Goal: Information Seeking & Learning: Learn about a topic

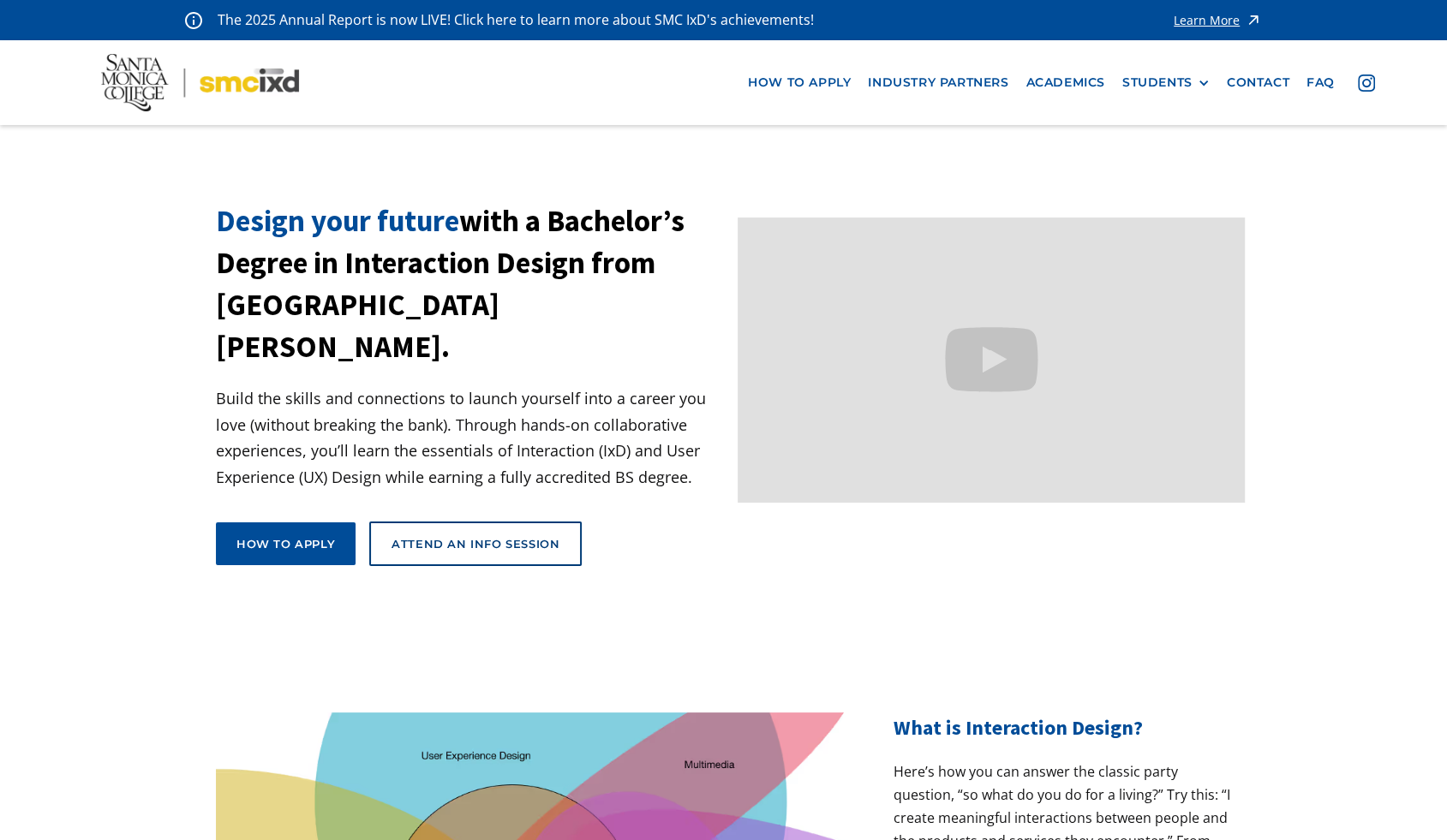
click at [1193, 16] on div "Learn More" at bounding box center [1206, 21] width 66 height 12
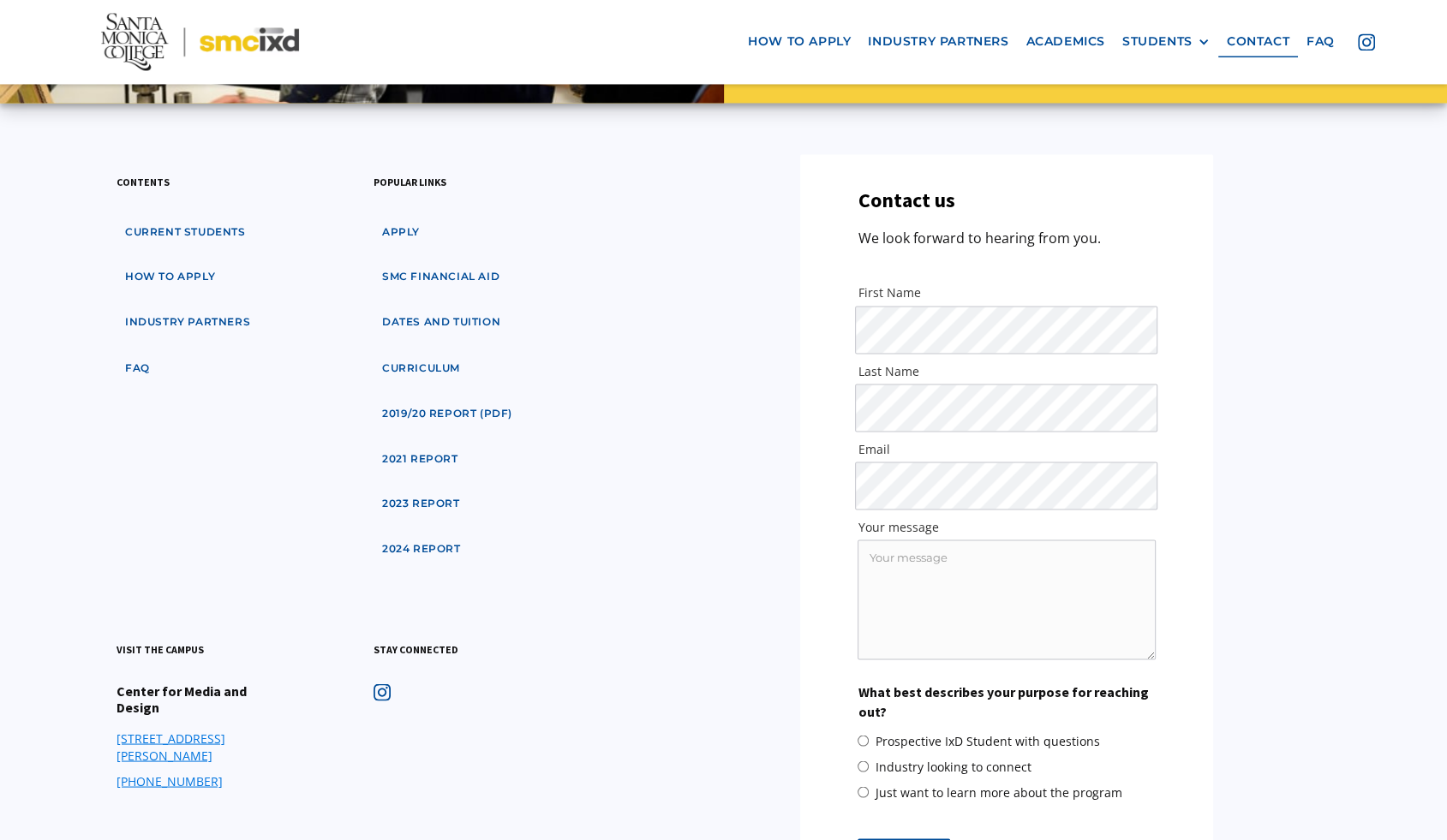
scroll to position [8149, 0]
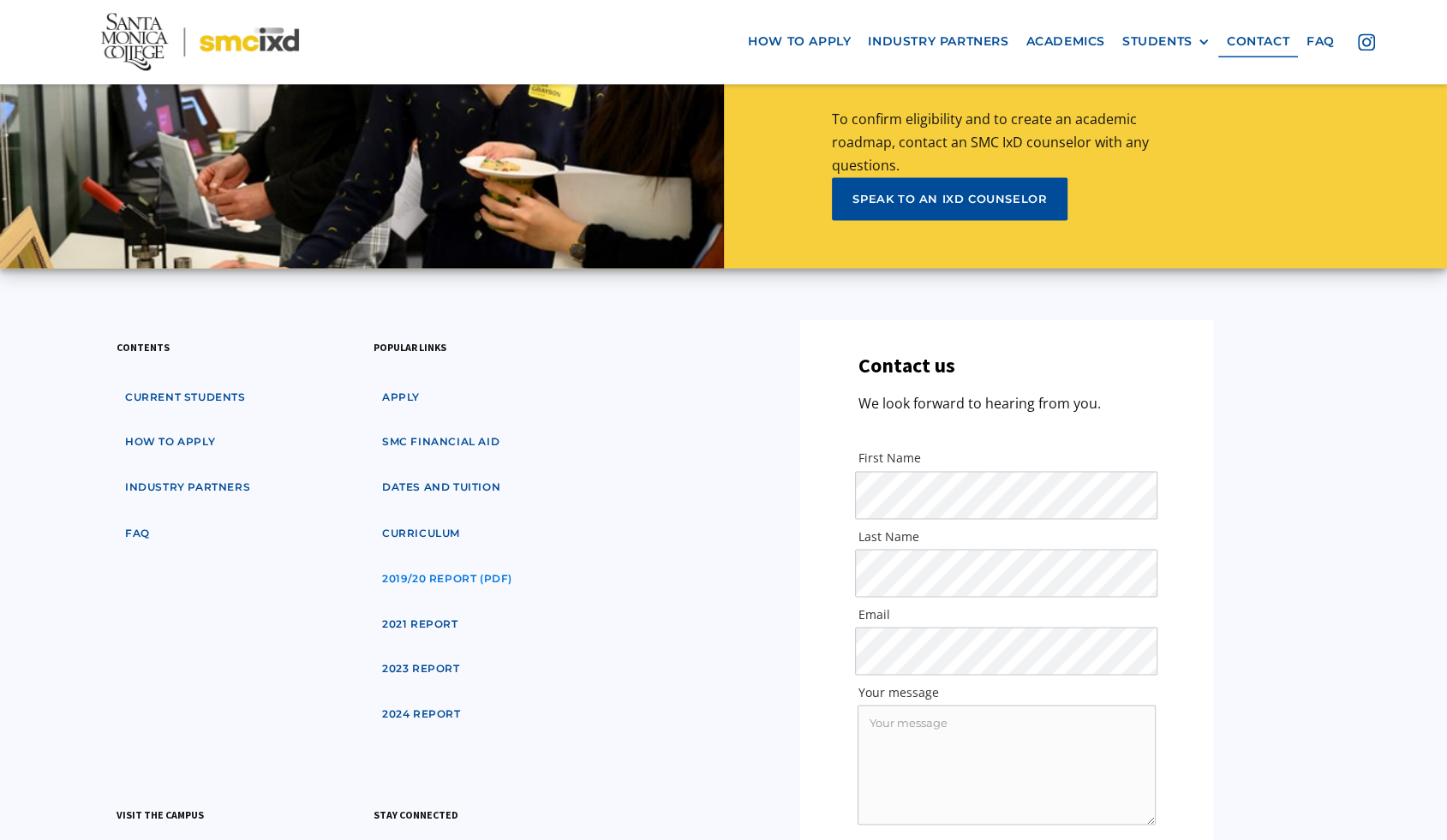
click at [464, 562] on link "2019/20 Report (pdf)" at bounding box center [447, 578] width 148 height 32
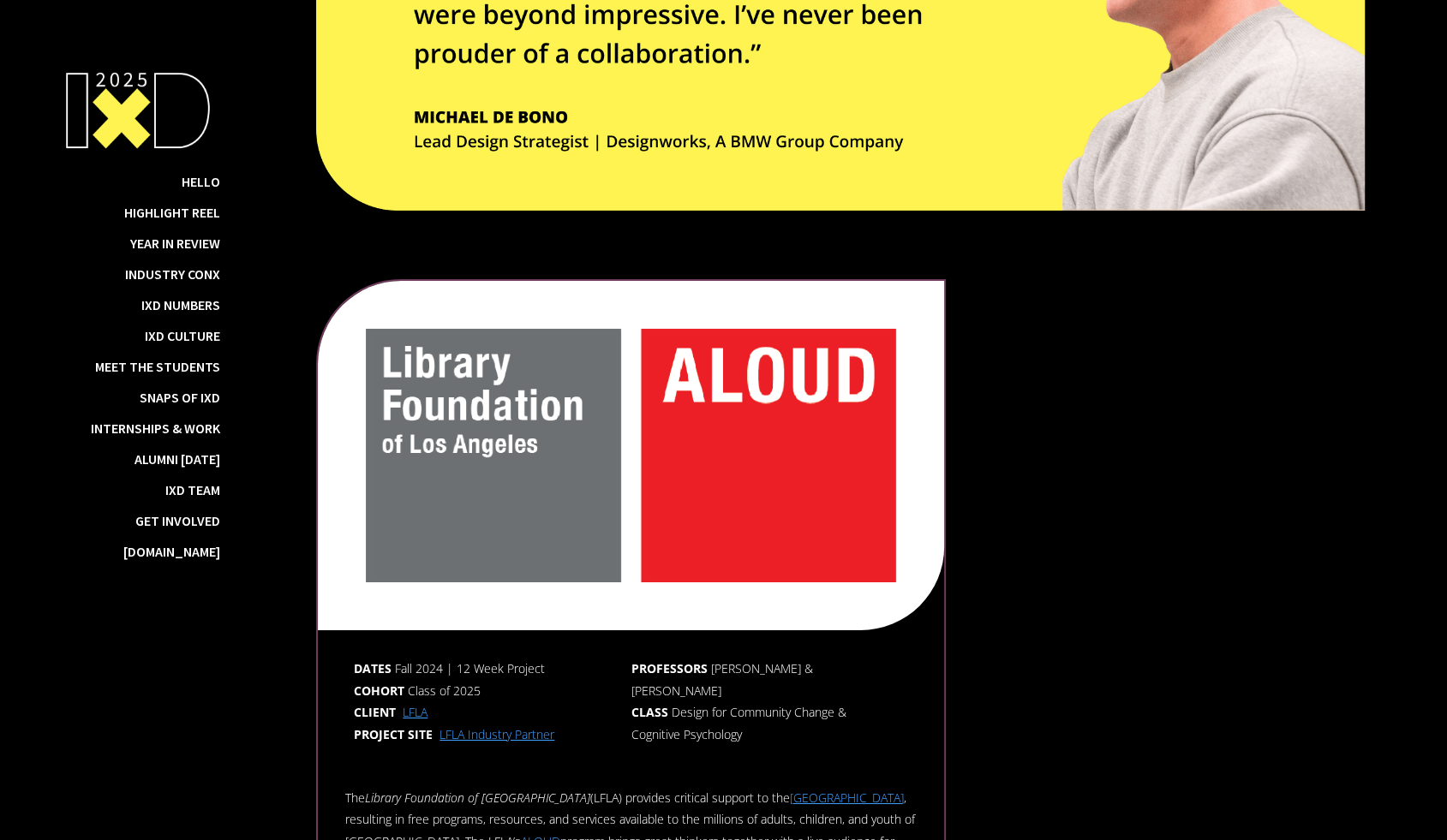
scroll to position [5204, 0]
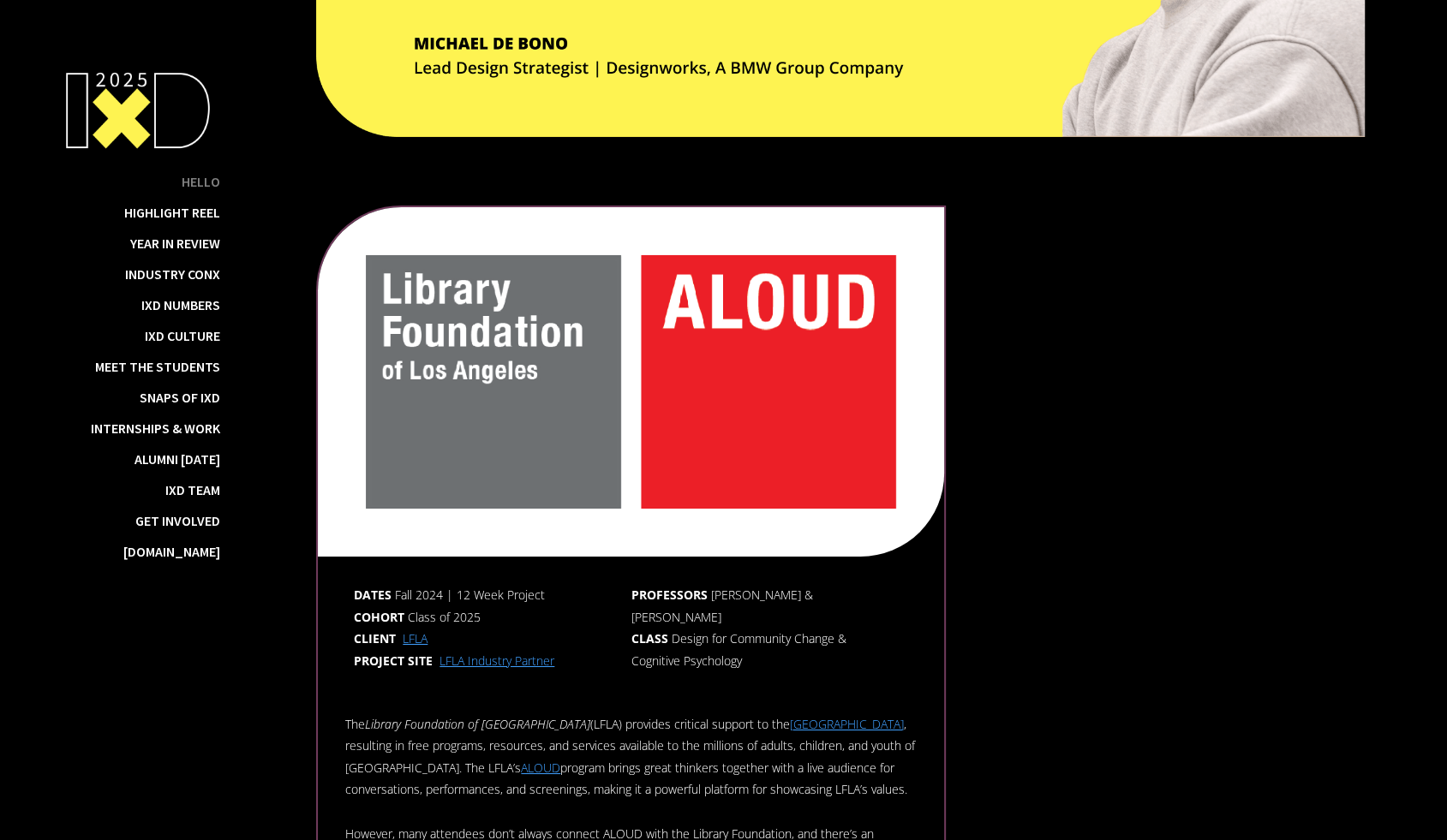
click at [220, 182] on div "Hello" at bounding box center [201, 182] width 39 height 17
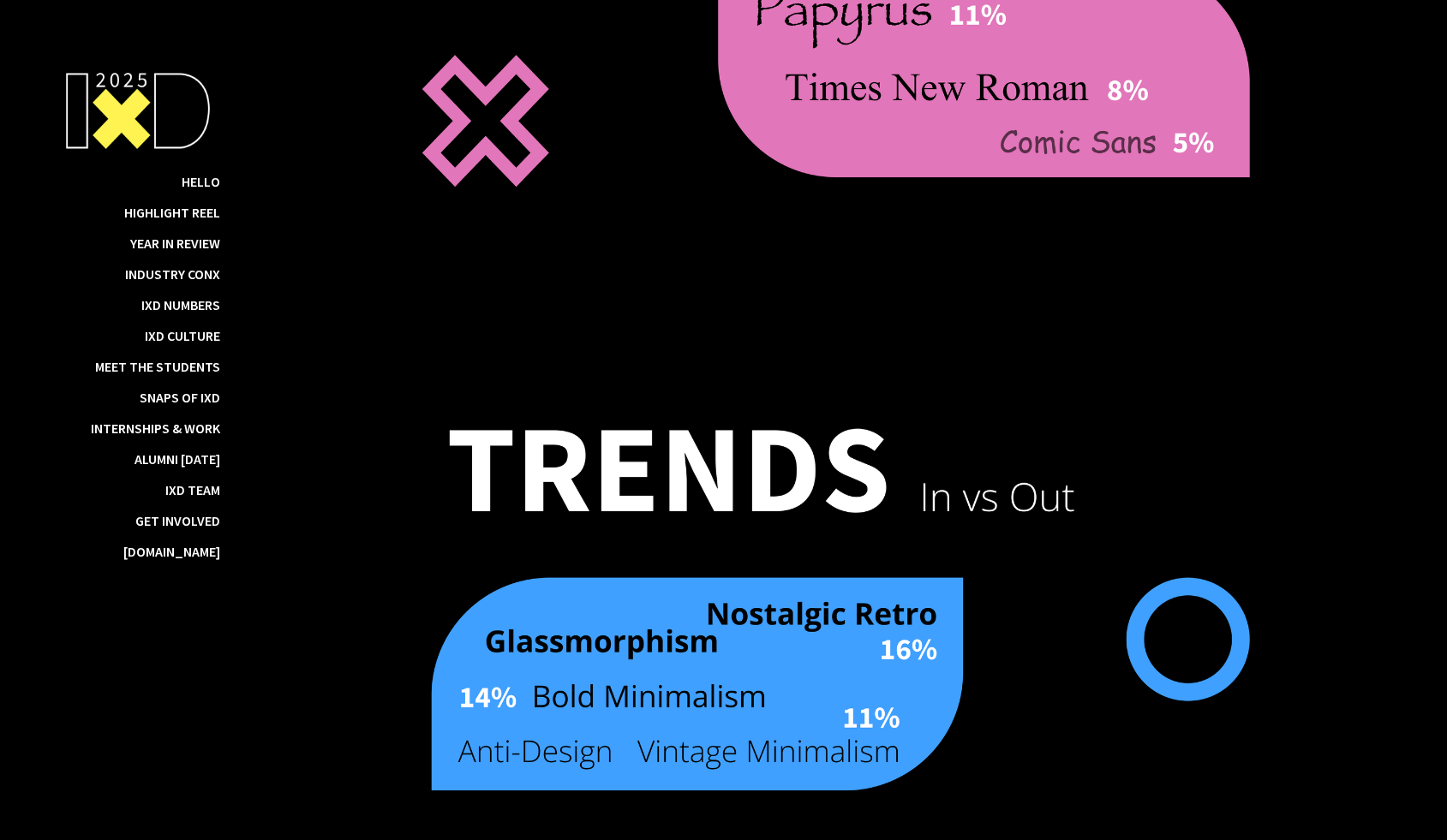
scroll to position [13381, 0]
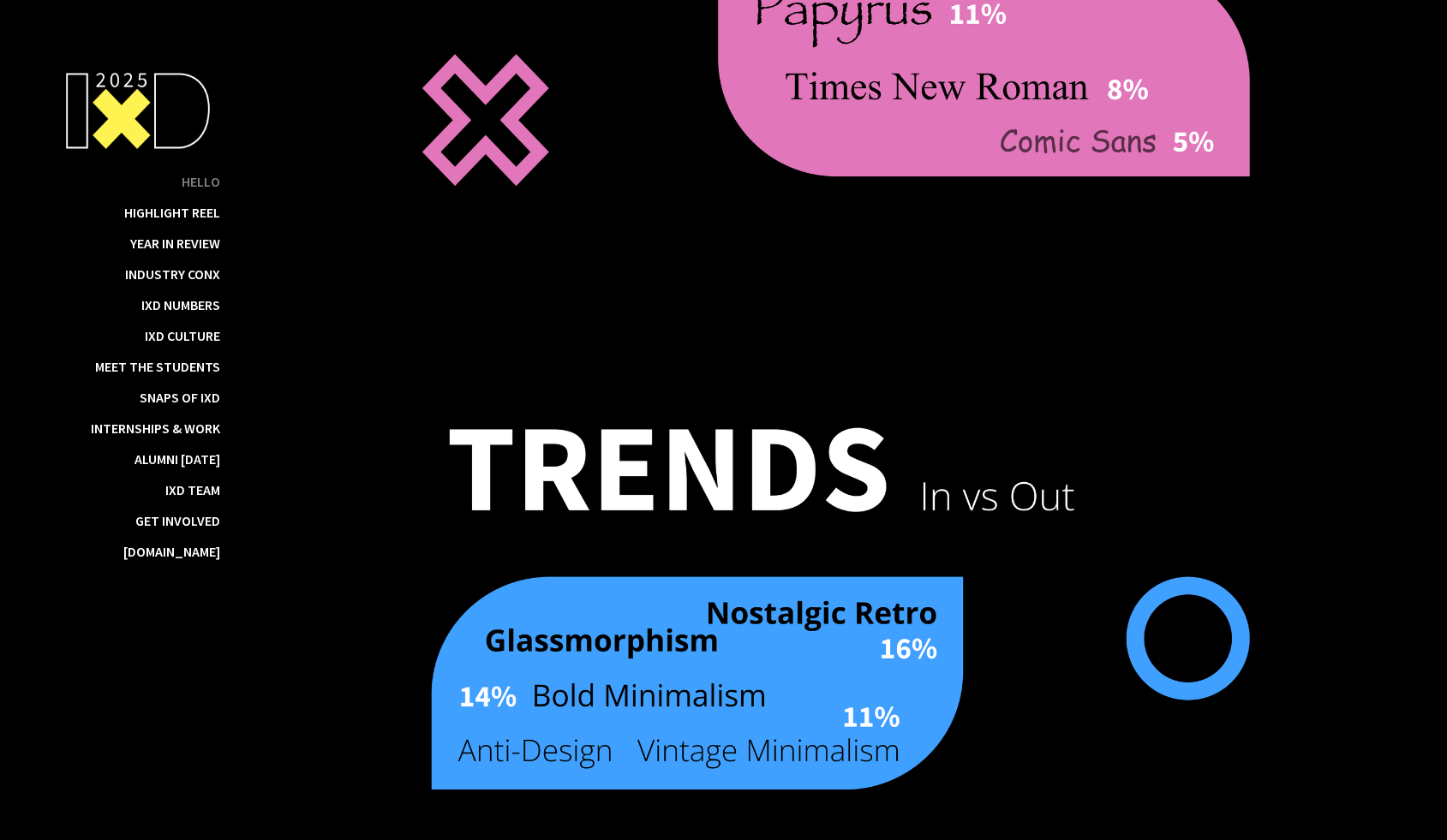
click at [212, 185] on div "Hello" at bounding box center [201, 182] width 39 height 17
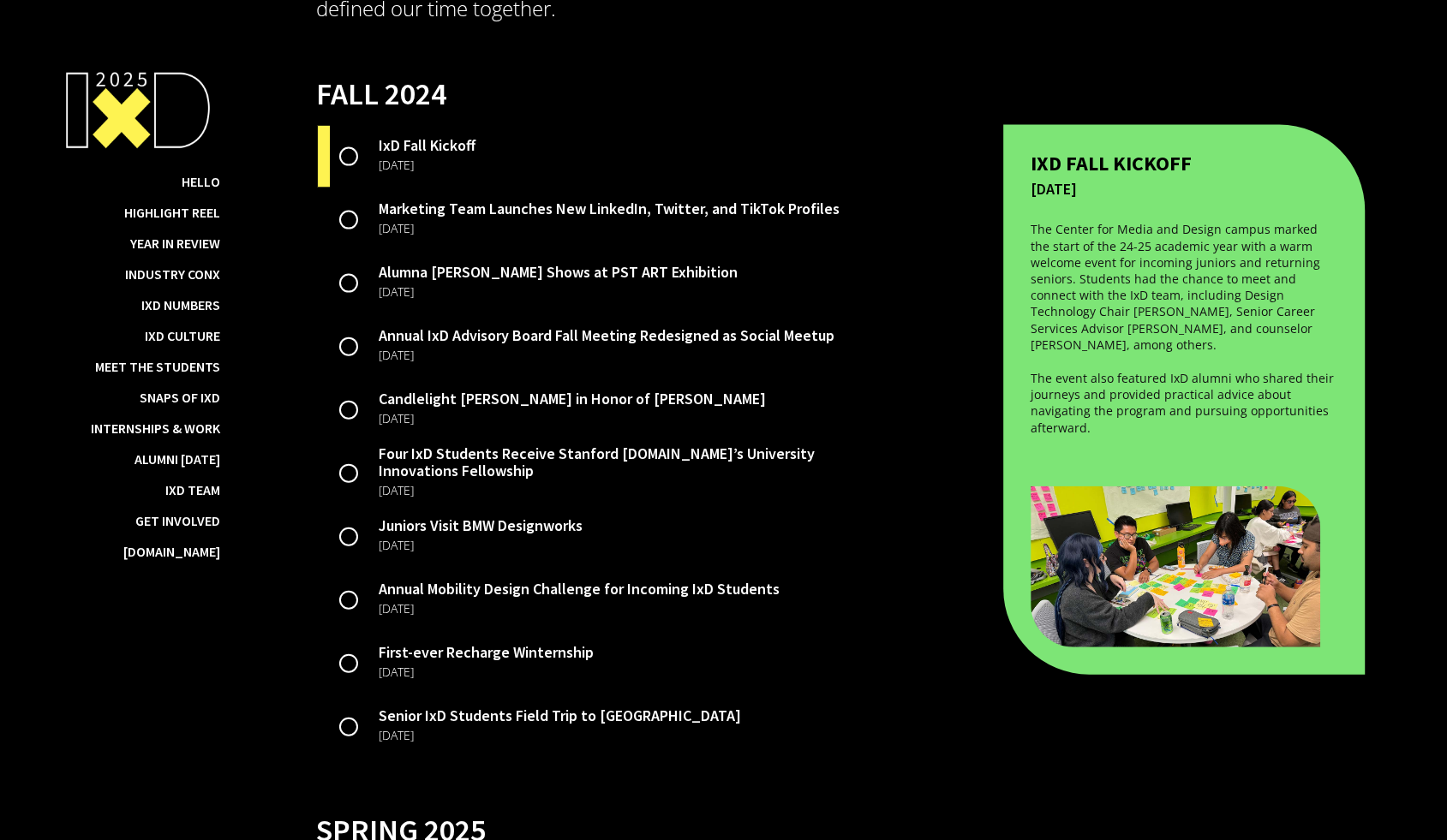
scroll to position [3208, 0]
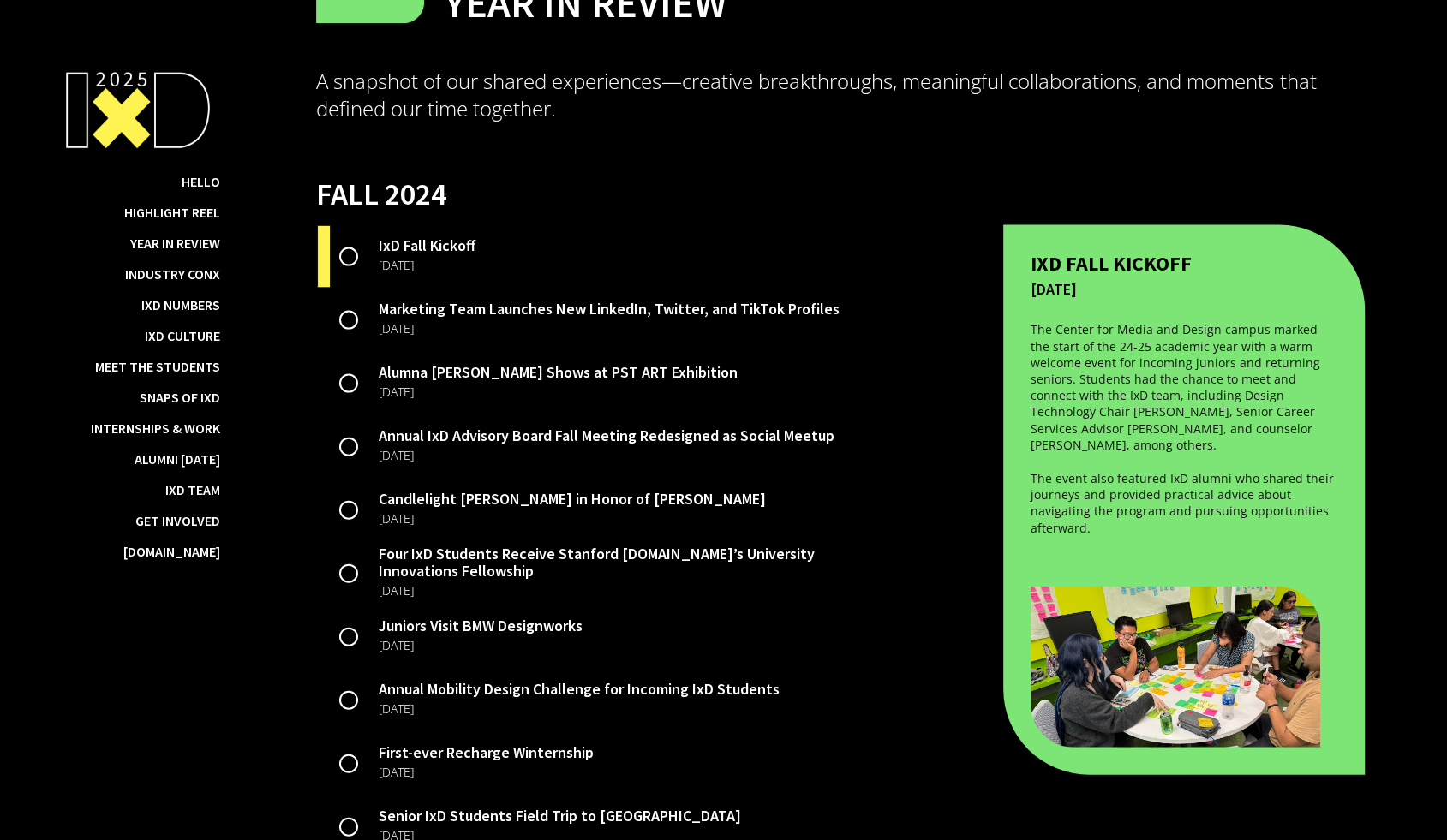
click at [680, 381] on div "Alumna [PERSON_NAME] Shows at PST ART Exhibition" at bounding box center [558, 373] width 359 height 17
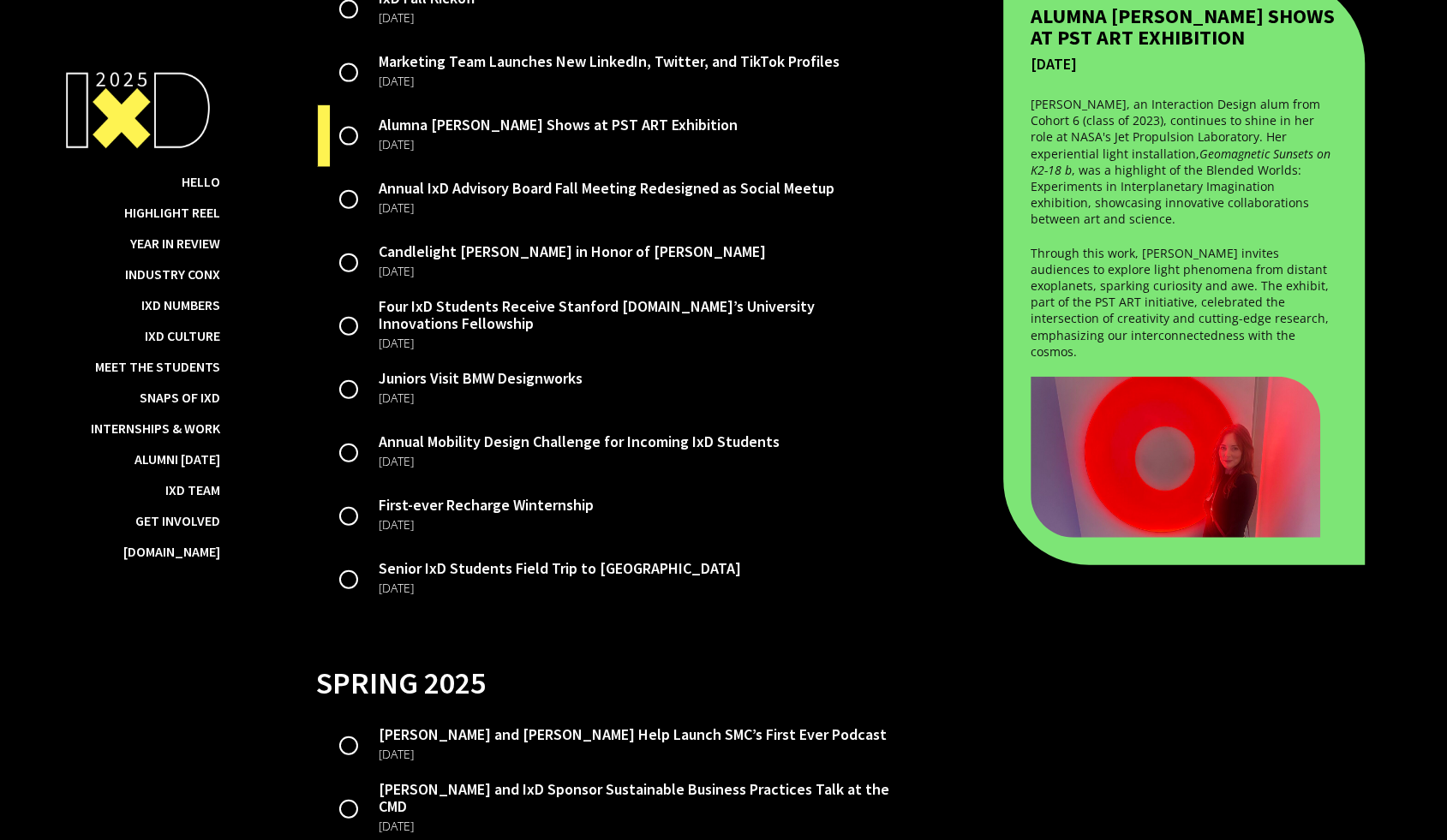
scroll to position [3462, 0]
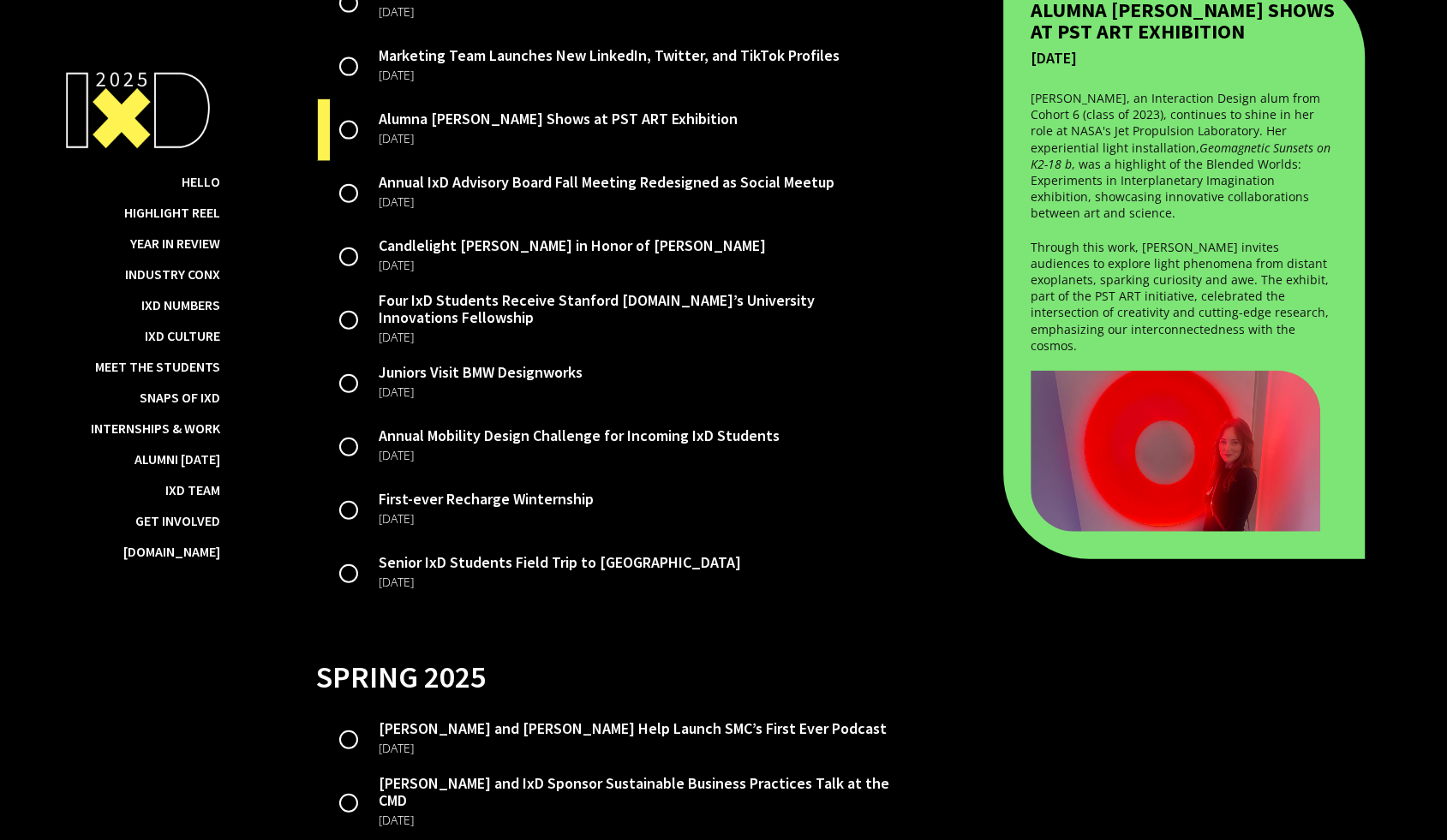
click at [582, 571] on div "Senior IxD Students Field Trip to [GEOGRAPHIC_DATA]" at bounding box center [560, 562] width 362 height 17
